Goal: Navigation & Orientation: Find specific page/section

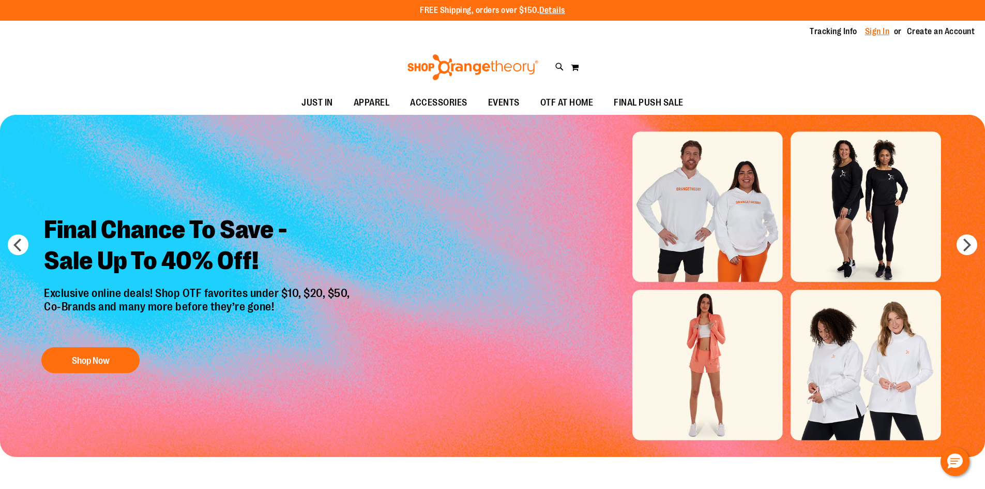
click at [877, 29] on link "Sign In" at bounding box center [877, 31] width 25 height 11
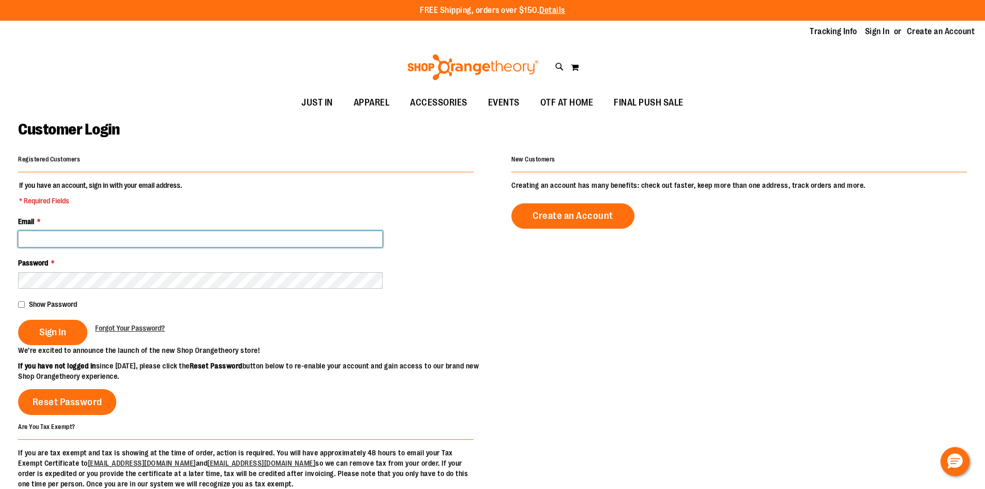
click at [131, 241] on input "Email *" at bounding box center [200, 239] width 365 height 17
type input "**********"
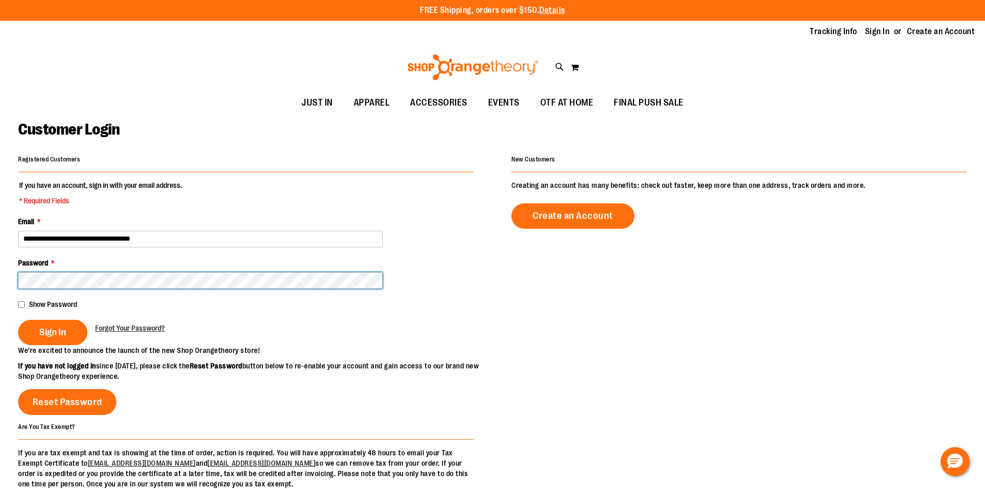
click at [18, 320] on button "Sign In" at bounding box center [52, 332] width 69 height 25
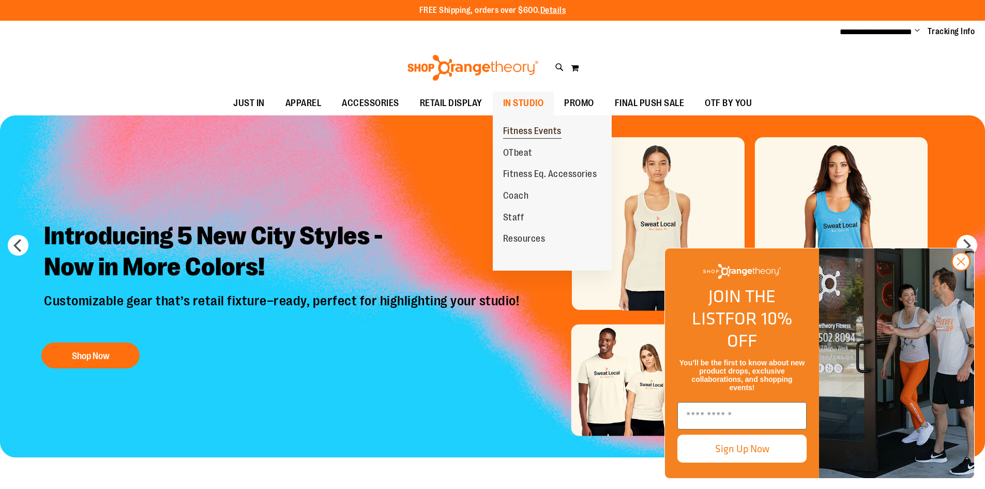
click at [511, 129] on span "Fitness Events" at bounding box center [532, 132] width 58 height 13
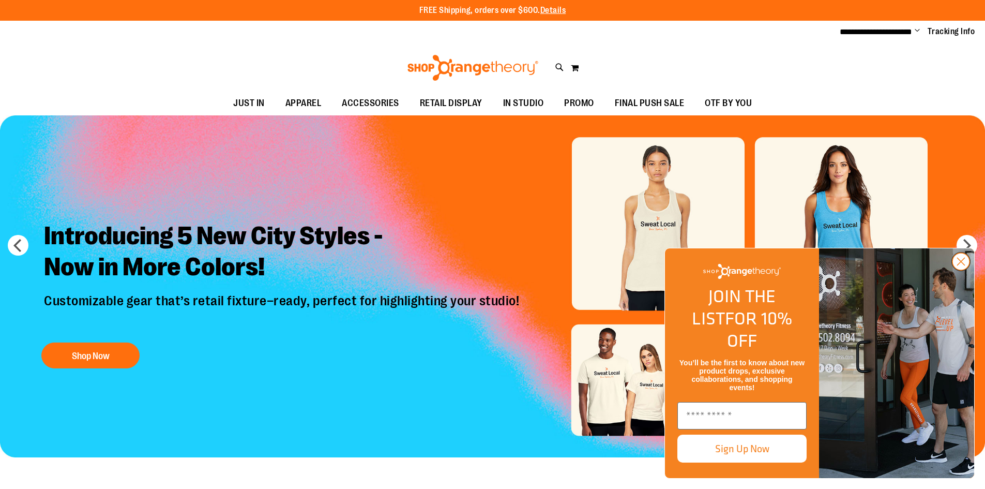
click at [964, 270] on circle "Close dialog" at bounding box center [961, 261] width 17 height 17
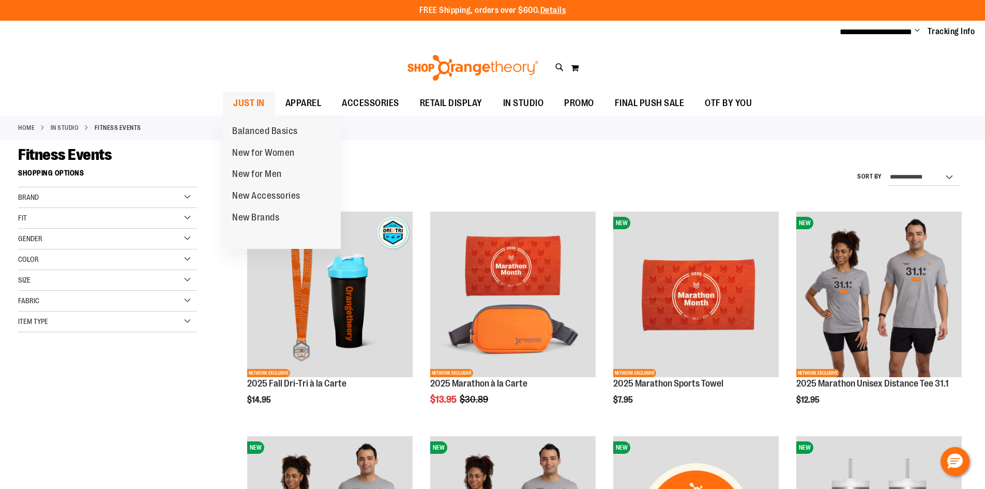
click at [241, 99] on span "JUST IN" at bounding box center [249, 103] width 32 height 23
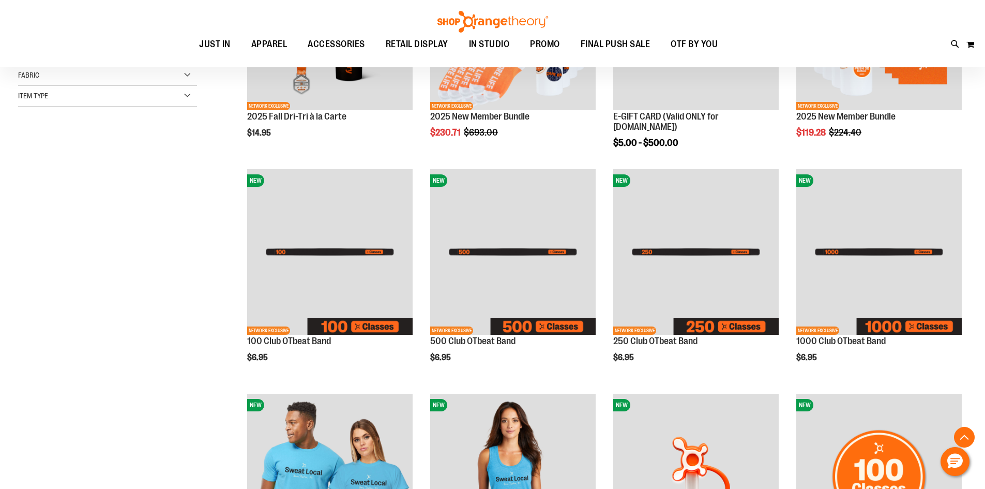
scroll to position [195, 0]
